Goal: Task Accomplishment & Management: Manage account settings

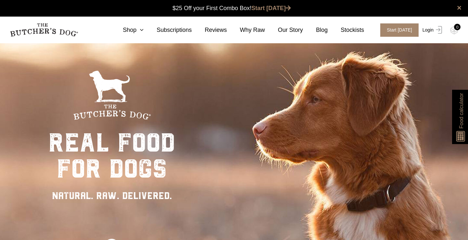
click at [432, 29] on link "Login" at bounding box center [431, 29] width 21 height 13
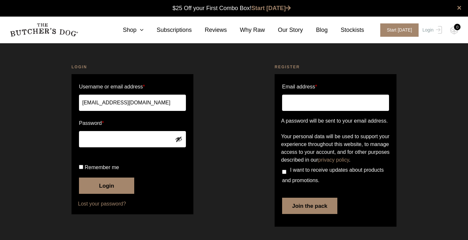
type input "[EMAIL_ADDRESS][DOMAIN_NAME]"
click at [107, 194] on button "Login" at bounding box center [106, 185] width 55 height 16
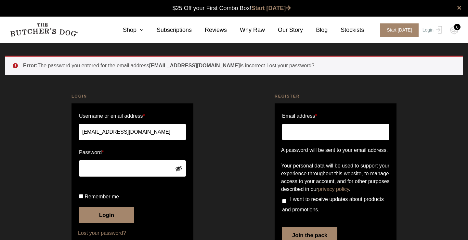
click at [107, 223] on button "Login" at bounding box center [106, 215] width 55 height 16
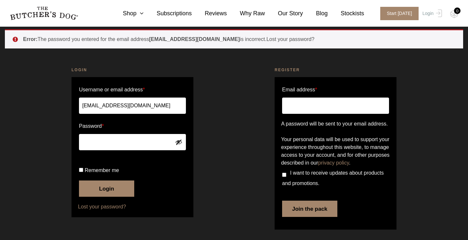
scroll to position [30, 0]
click at [82, 172] on input "Remember me" at bounding box center [81, 170] width 4 height 4
checkbox input "true"
click at [105, 197] on button "Login" at bounding box center [106, 188] width 55 height 16
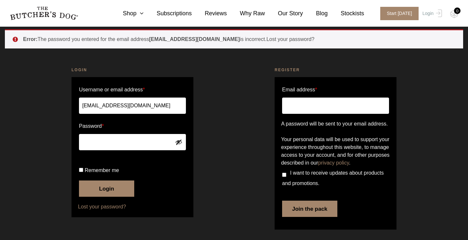
click at [111, 208] on link "Lost your password?" at bounding box center [132, 207] width 109 height 8
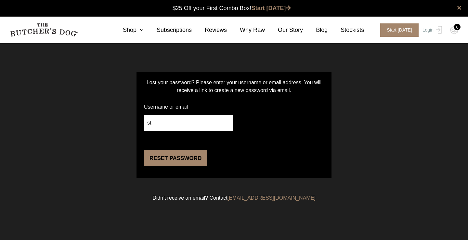
type input "s"
type input "west.d.j.k@gmail.com"
click at [167, 166] on button "Reset password" at bounding box center [175, 158] width 63 height 16
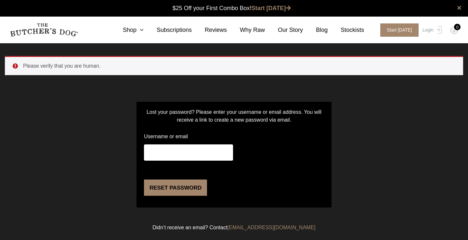
scroll to position [0, 0]
type input "[EMAIL_ADDRESS][DOMAIN_NAME]"
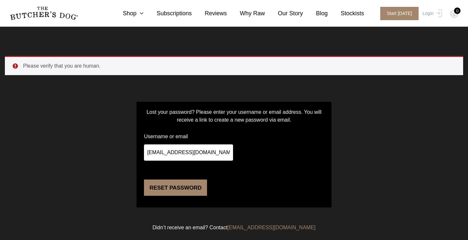
scroll to position [21, 0]
click at [179, 191] on button "Reset password" at bounding box center [175, 187] width 63 height 16
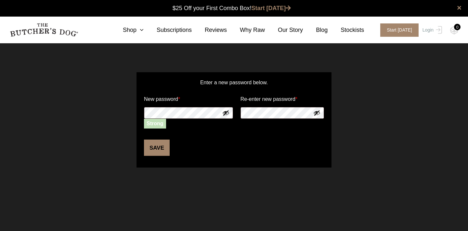
click at [161, 148] on button "Save" at bounding box center [157, 147] width 26 height 16
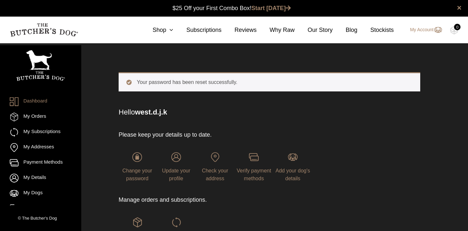
scroll to position [0, 0]
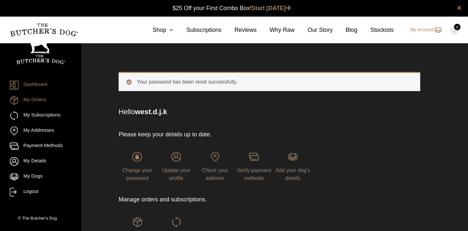
click at [41, 100] on link "My Orders" at bounding box center [41, 100] width 62 height 9
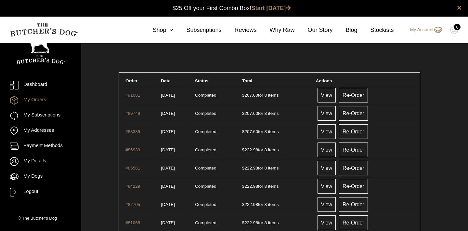
scroll to position [0, 0]
click at [47, 117] on link "My Subscriptions" at bounding box center [41, 115] width 62 height 9
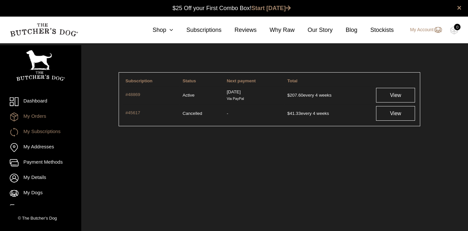
click at [40, 116] on link "My Orders" at bounding box center [41, 116] width 62 height 9
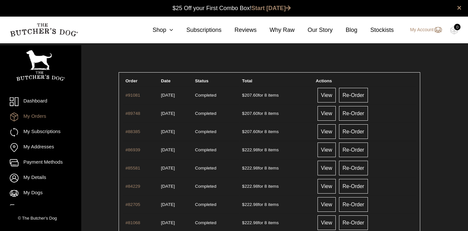
scroll to position [0, 0]
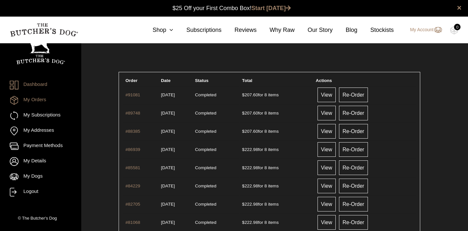
click at [39, 85] on link "Dashboard" at bounding box center [41, 85] width 62 height 9
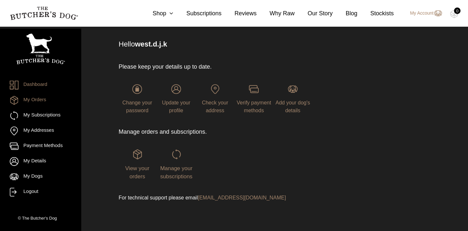
scroll to position [38, 0]
click at [171, 170] on span "Manage your subscriptions" at bounding box center [176, 172] width 32 height 15
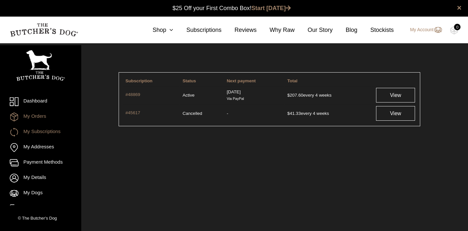
click at [44, 117] on link "My Orders" at bounding box center [41, 116] width 62 height 9
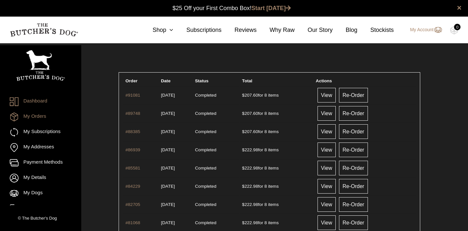
click at [44, 102] on link "Dashboard" at bounding box center [41, 101] width 62 height 9
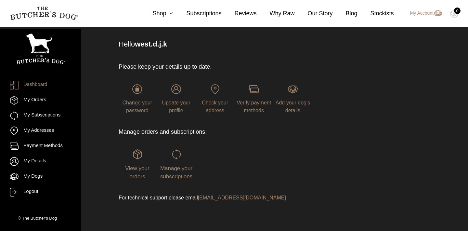
scroll to position [38, 0]
click at [140, 153] on img at bounding box center [138, 155] width 10 height 10
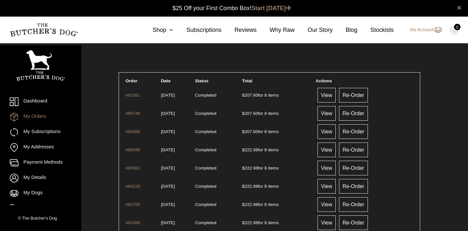
scroll to position [0, 0]
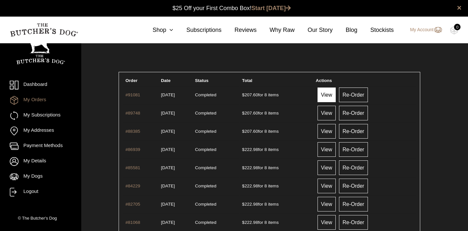
click at [336, 93] on link "View" at bounding box center [327, 94] width 18 height 15
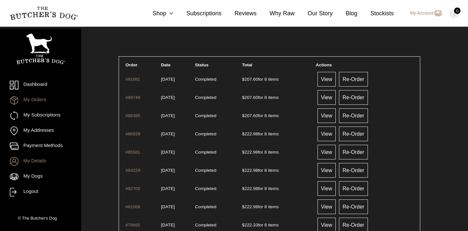
scroll to position [16, 0]
click at [44, 161] on link "My Details" at bounding box center [41, 161] width 62 height 9
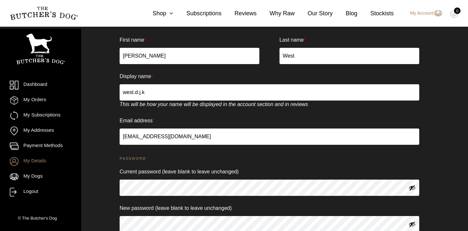
scroll to position [32, 0]
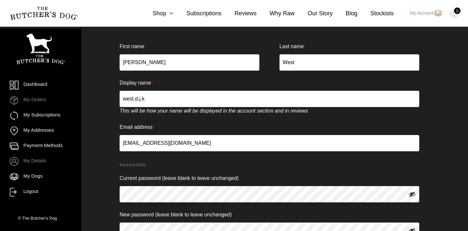
click at [42, 101] on link "My Orders" at bounding box center [41, 100] width 62 height 9
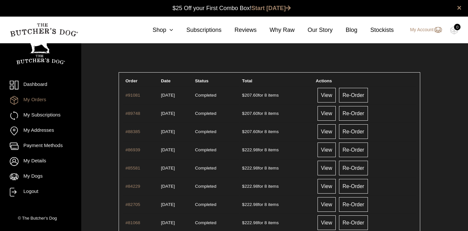
scroll to position [0, 0]
click at [200, 30] on link "Subscriptions" at bounding box center [197, 30] width 48 height 9
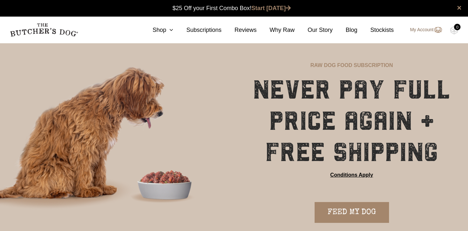
click at [420, 30] on link "My Account" at bounding box center [423, 30] width 38 height 8
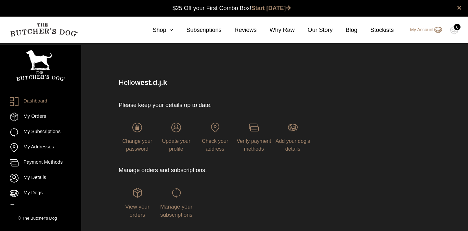
scroll to position [0, 0]
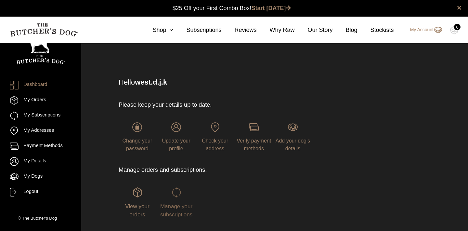
click at [176, 192] on img at bounding box center [177, 192] width 10 height 10
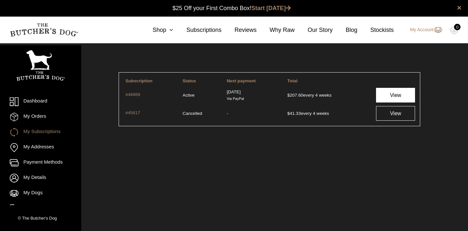
click at [401, 95] on link "View" at bounding box center [395, 95] width 39 height 15
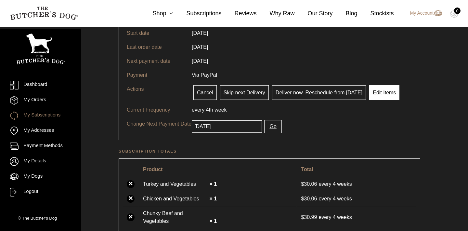
scroll to position [63, 0]
click at [385, 94] on link "Edit Items" at bounding box center [384, 93] width 30 height 15
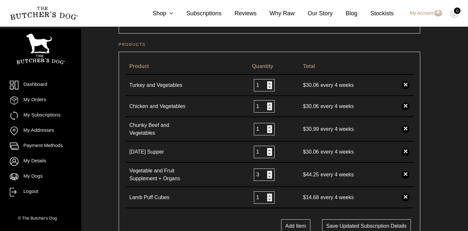
scroll to position [139, 0]
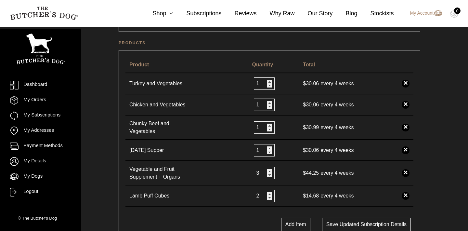
click at [268, 194] on input "2" at bounding box center [264, 195] width 21 height 12
click at [267, 198] on input "1" at bounding box center [264, 195] width 21 height 12
type input "0"
click at [267, 198] on input "0" at bounding box center [264, 195] width 21 height 12
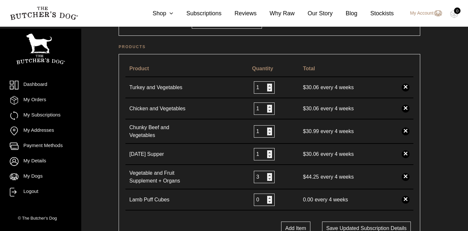
scroll to position [135, 0]
type input "0"
click at [268, 132] on input "0" at bounding box center [264, 131] width 21 height 12
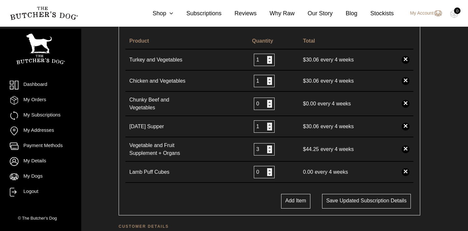
scroll to position [163, 0]
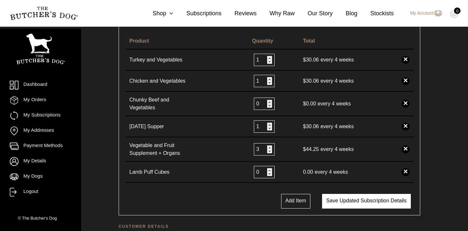
click at [366, 202] on button "Save updated subscription details" at bounding box center [366, 201] width 89 height 15
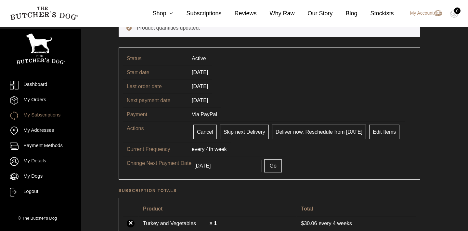
scroll to position [51, 0]
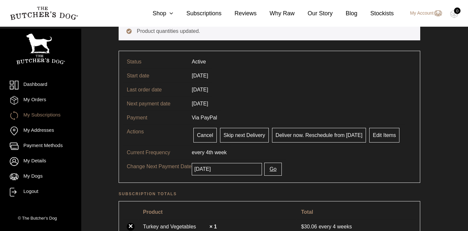
click at [272, 171] on button "Go" at bounding box center [272, 169] width 17 height 13
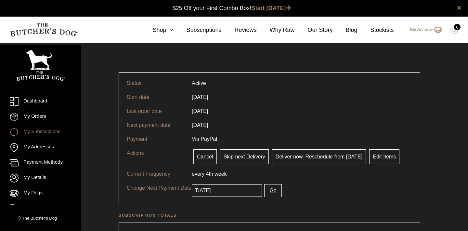
click at [424, 30] on link "My Account" at bounding box center [423, 30] width 38 height 8
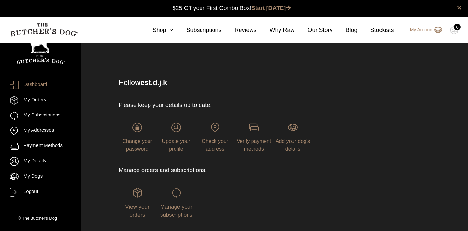
scroll to position [0, 0]
click at [38, 192] on link "Logout" at bounding box center [41, 192] width 62 height 9
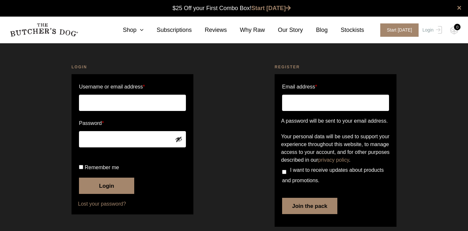
scroll to position [0, 0]
